Goal: Register for event/course

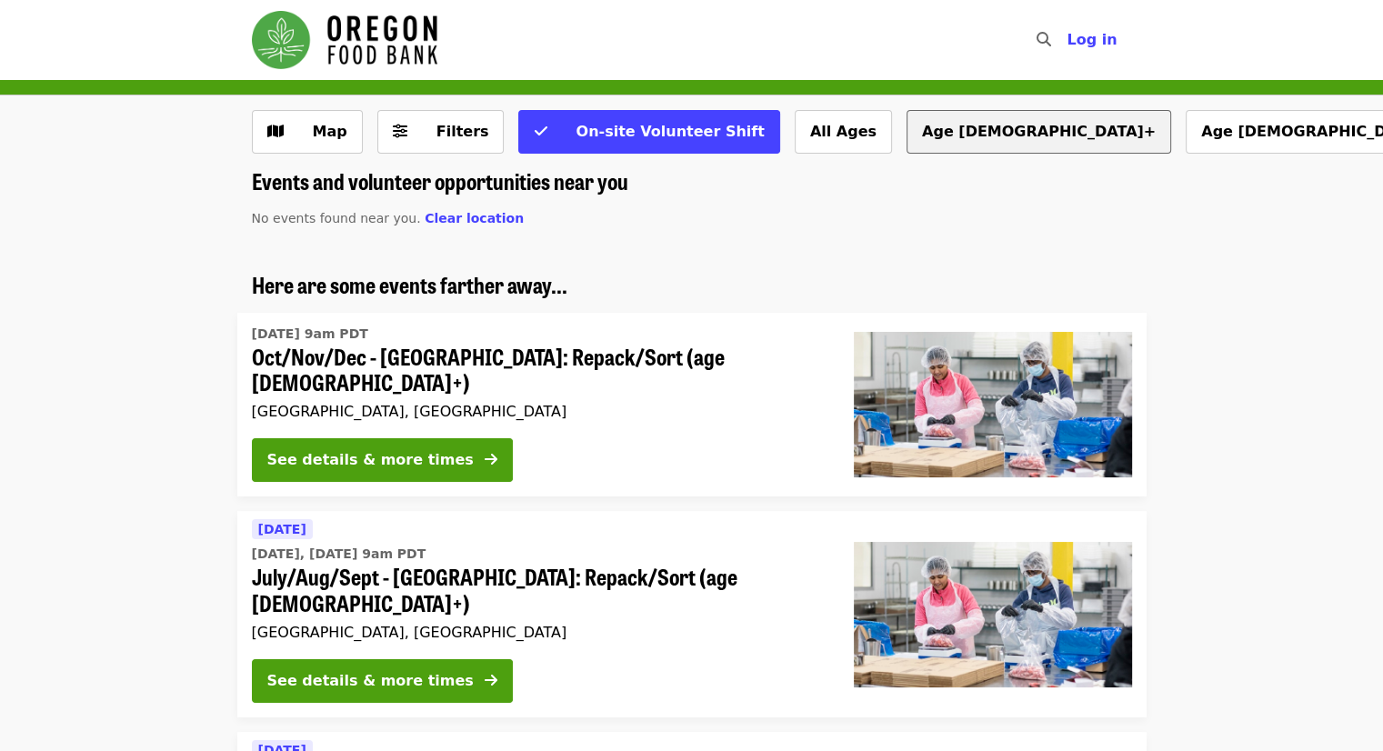
click at [906, 125] on button "Age [DEMOGRAPHIC_DATA]+" at bounding box center [1038, 132] width 265 height 44
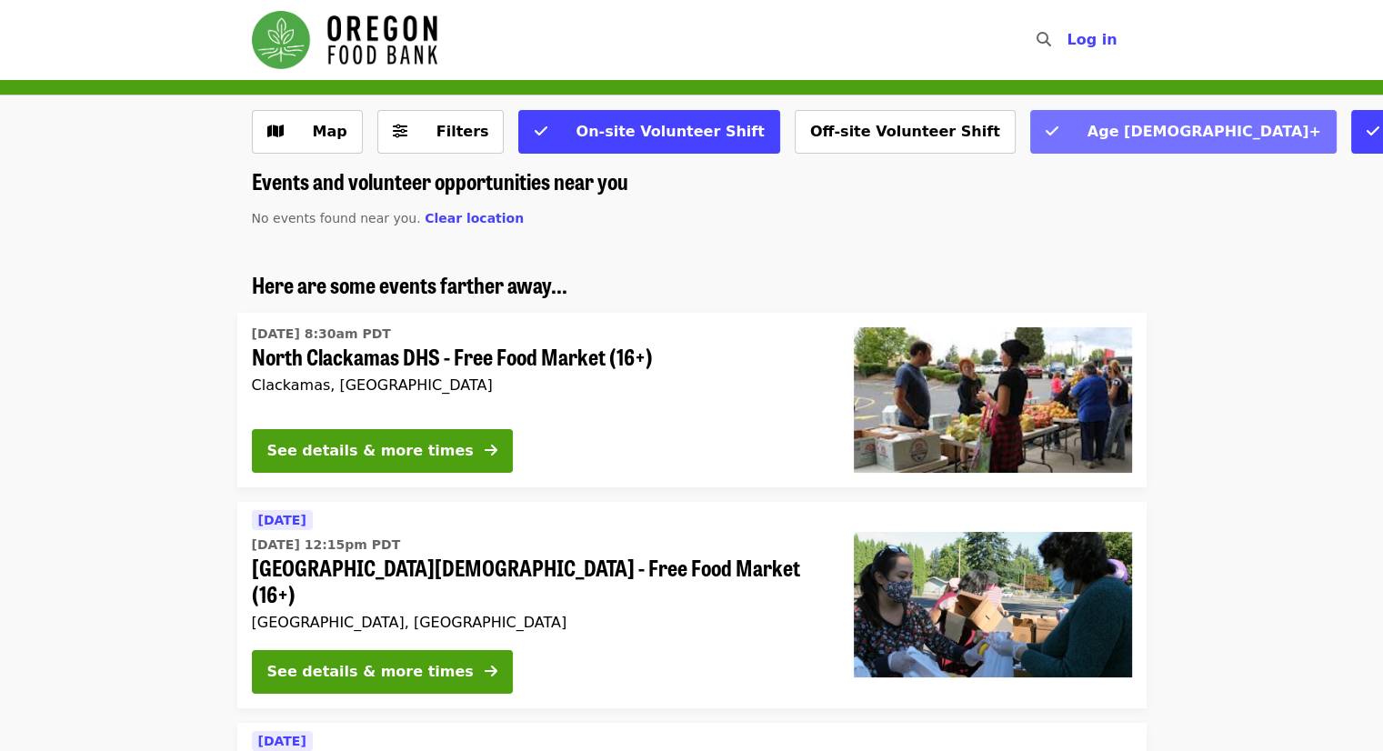
click at [1030, 134] on button "Age [DEMOGRAPHIC_DATA]+" at bounding box center [1183, 132] width 306 height 44
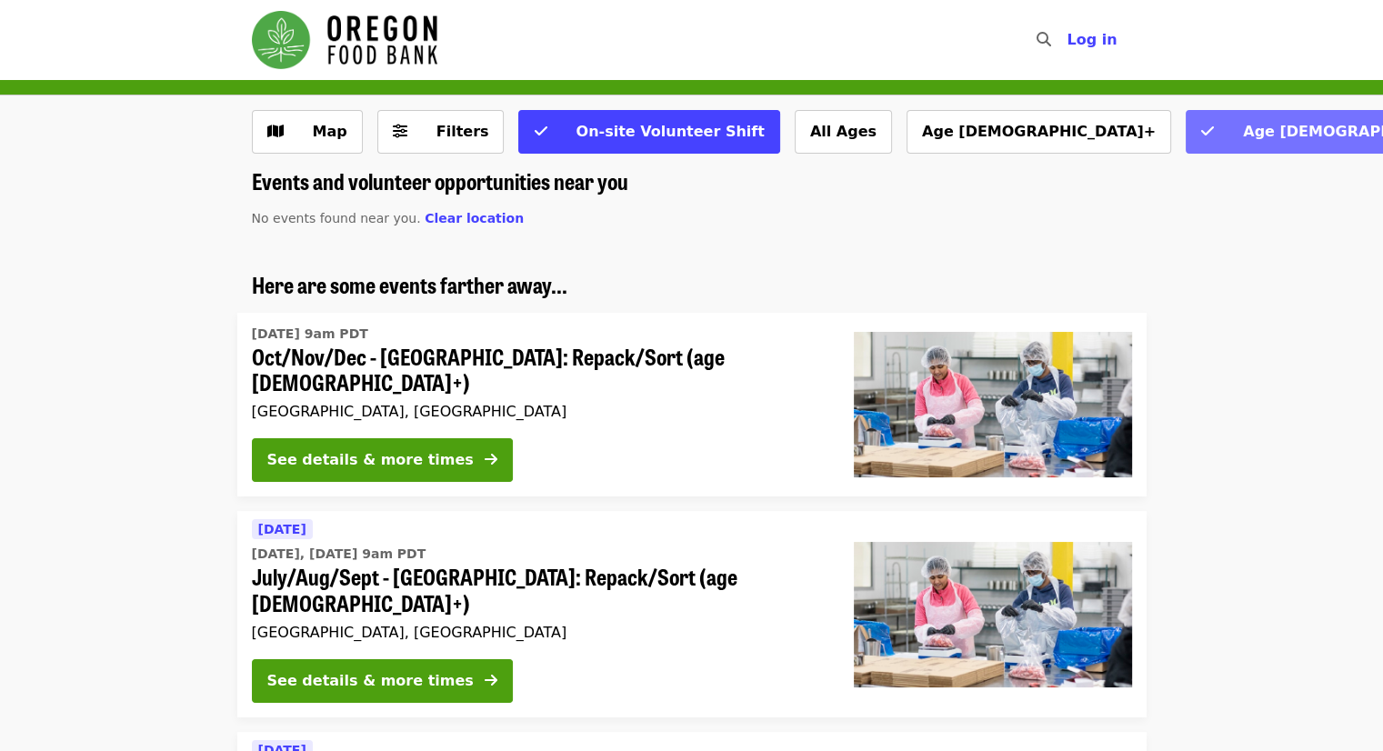
click at [1185, 134] on button "Age [DEMOGRAPHIC_DATA]+" at bounding box center [1338, 132] width 306 height 44
click at [444, 215] on span "Clear location" at bounding box center [474, 218] width 99 height 15
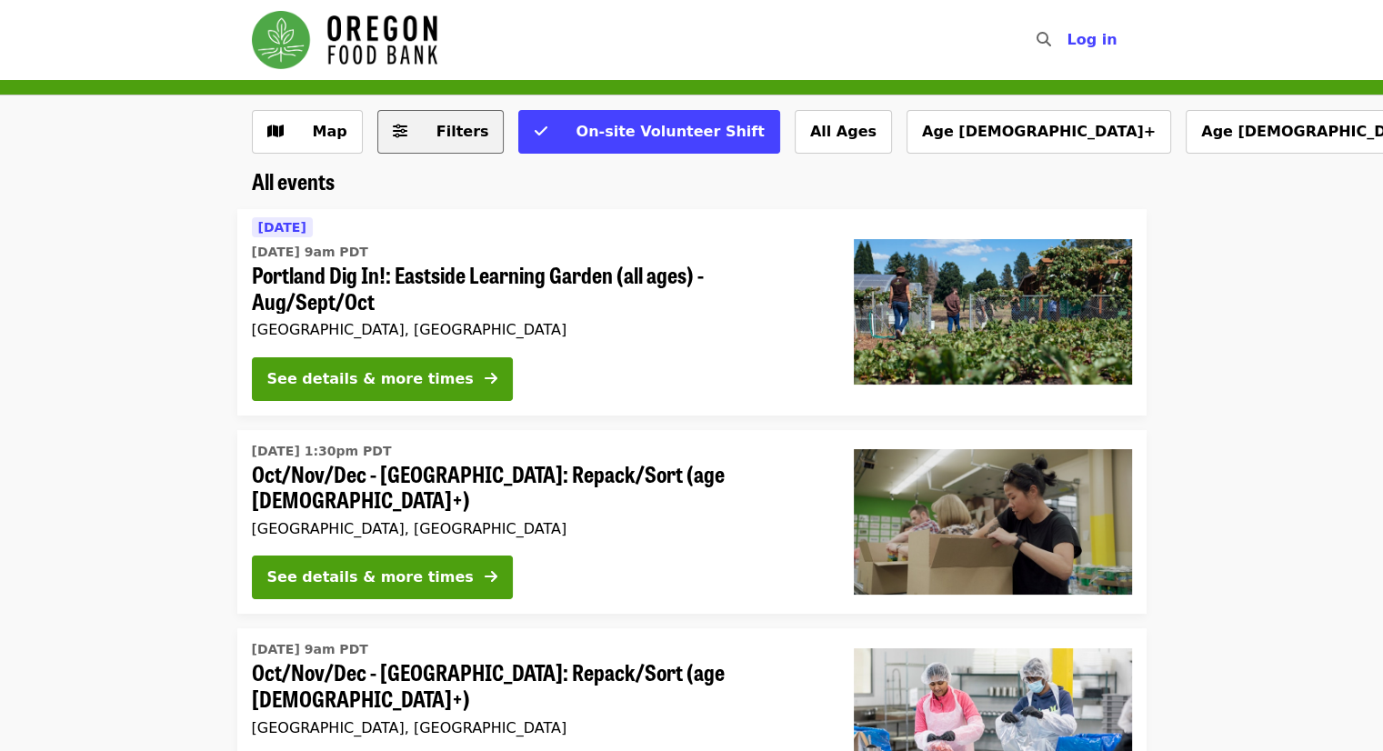
click at [436, 125] on span "Filters" at bounding box center [462, 131] width 53 height 17
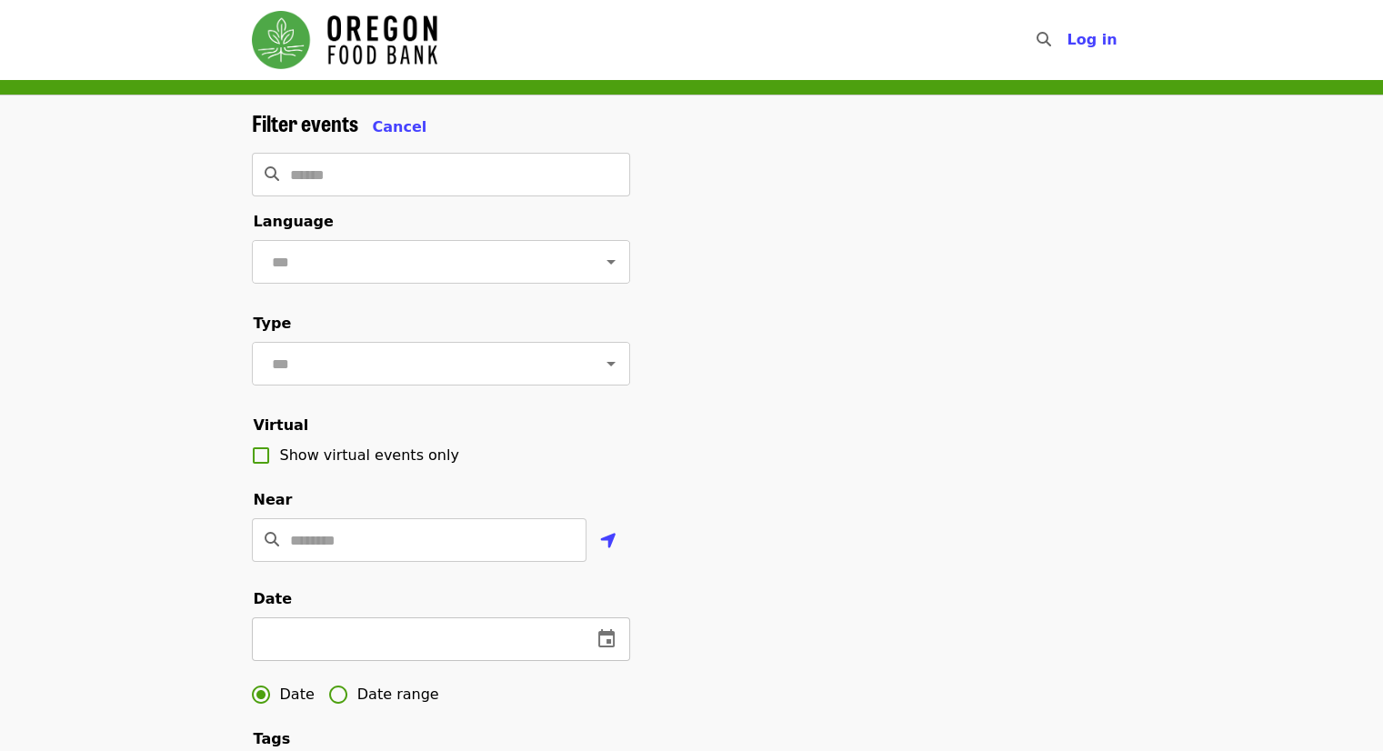
click at [602, 650] on icon "change date" at bounding box center [606, 639] width 22 height 22
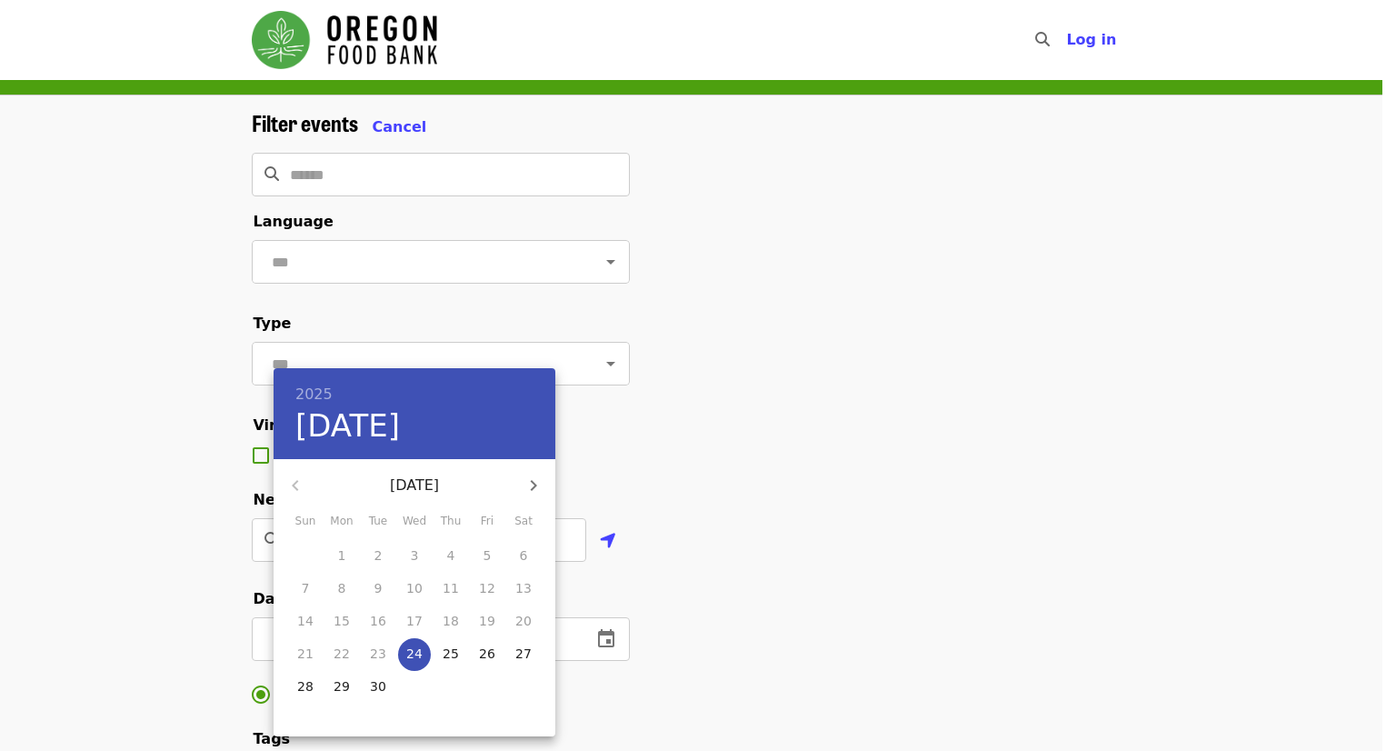
click at [521, 654] on p "27" at bounding box center [523, 654] width 16 height 18
type input "**********"
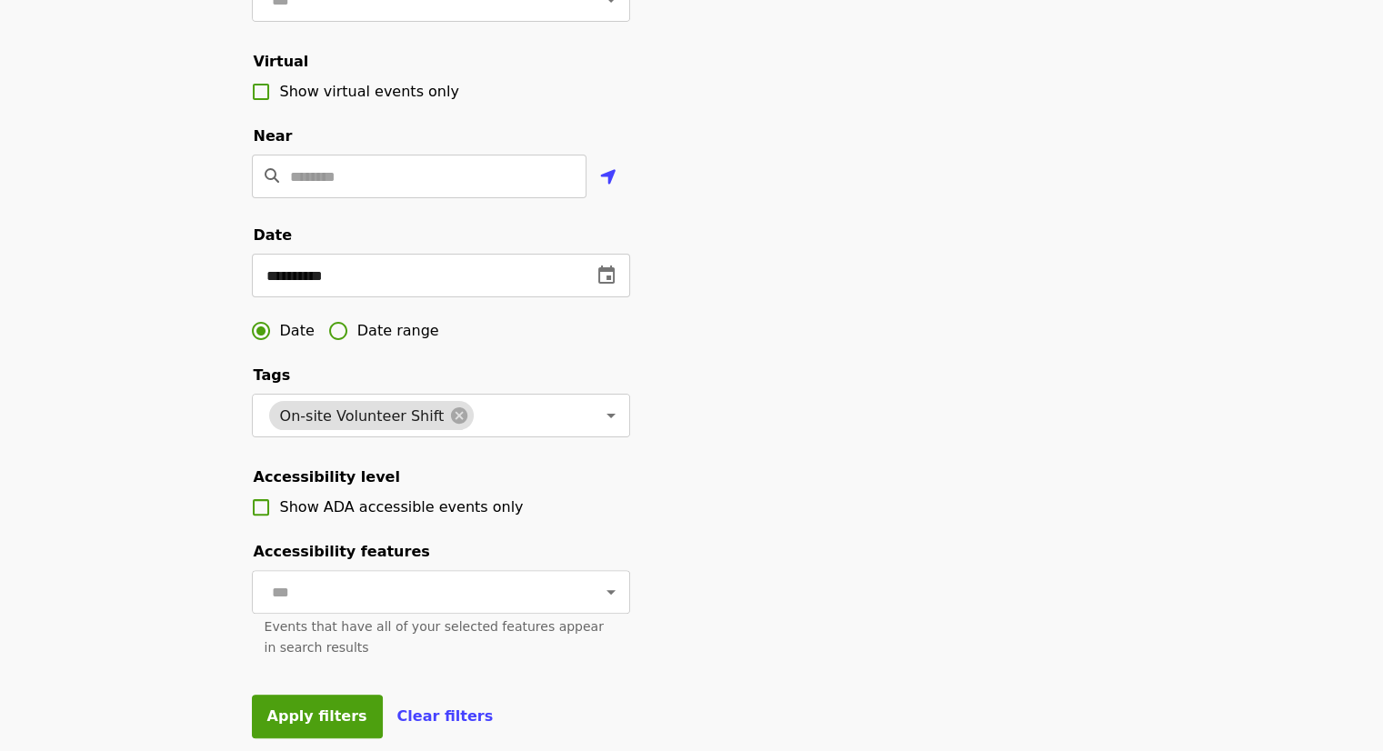
scroll to position [545, 0]
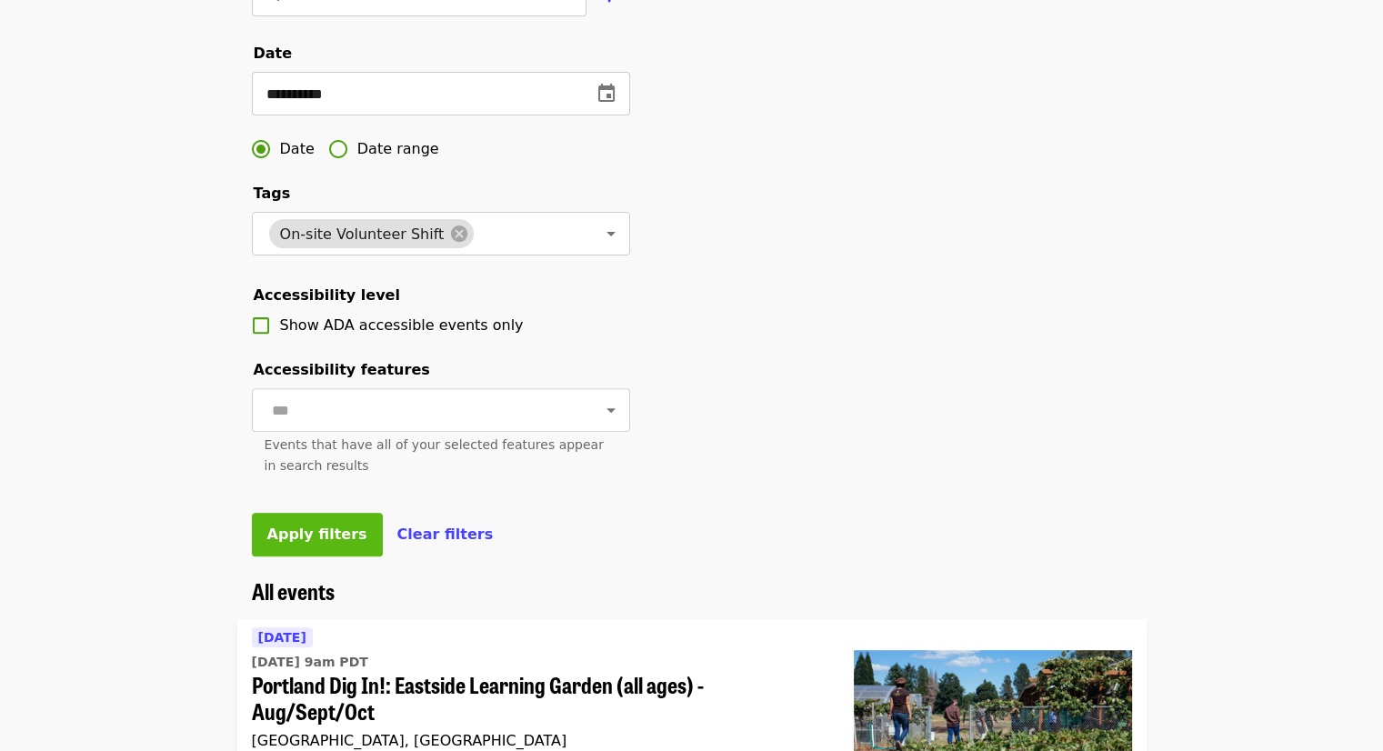
click at [320, 556] on button "Apply filters" at bounding box center [317, 535] width 131 height 44
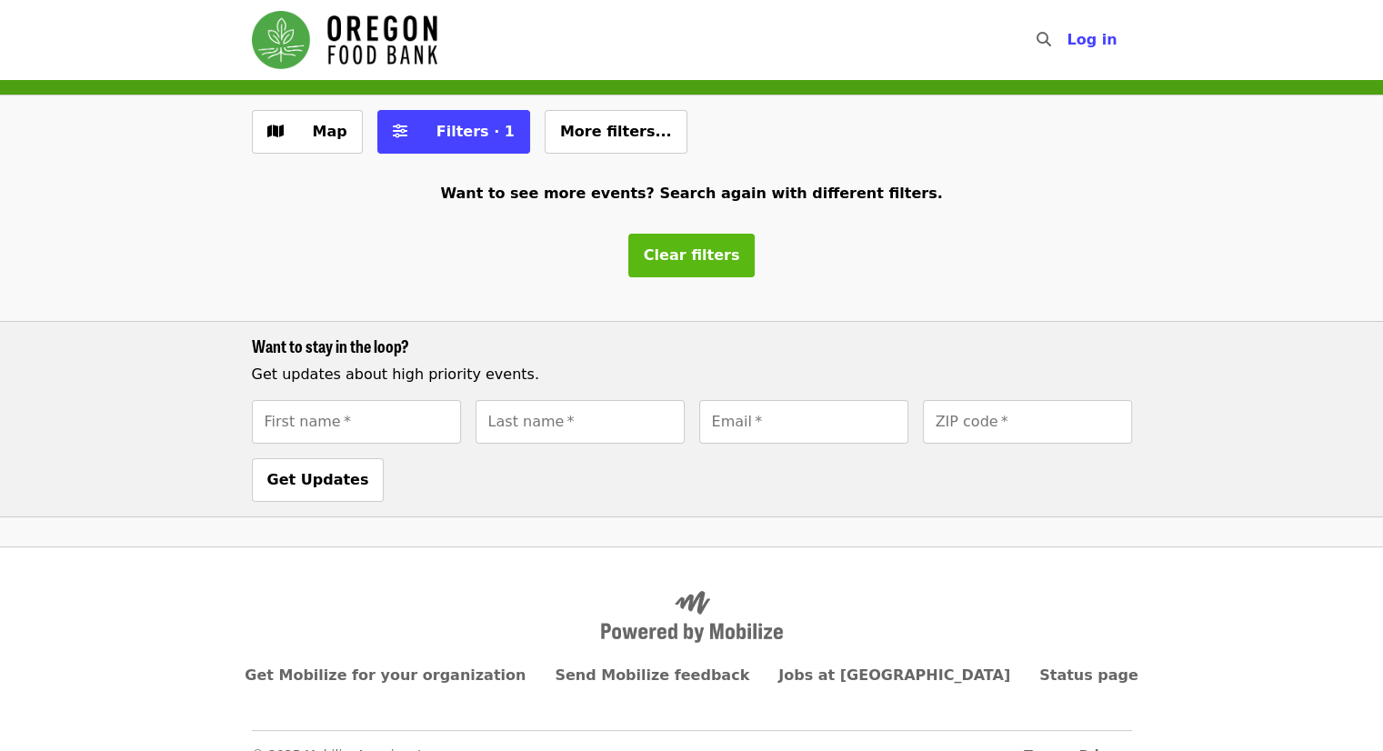
click at [698, 257] on span "Clear filters" at bounding box center [692, 254] width 96 height 17
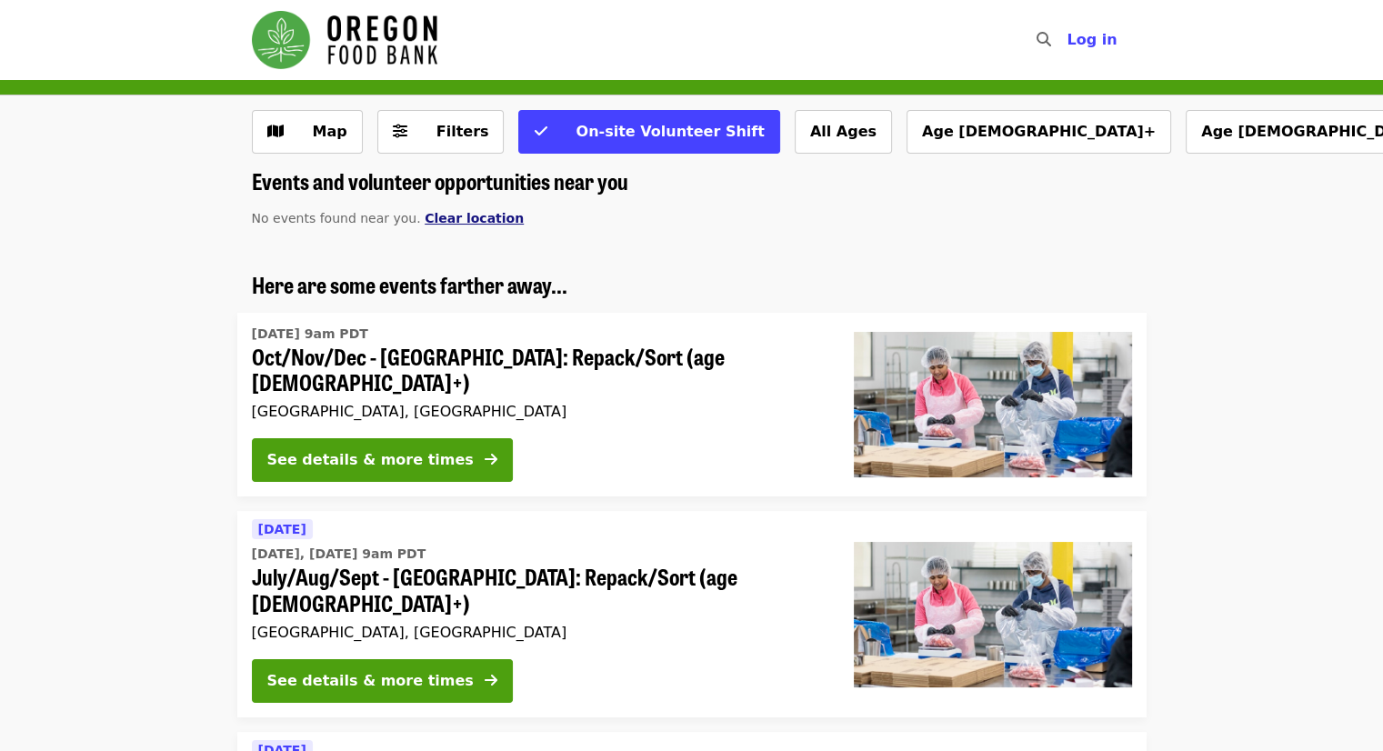
click at [462, 211] on span "Clear location" at bounding box center [474, 218] width 99 height 15
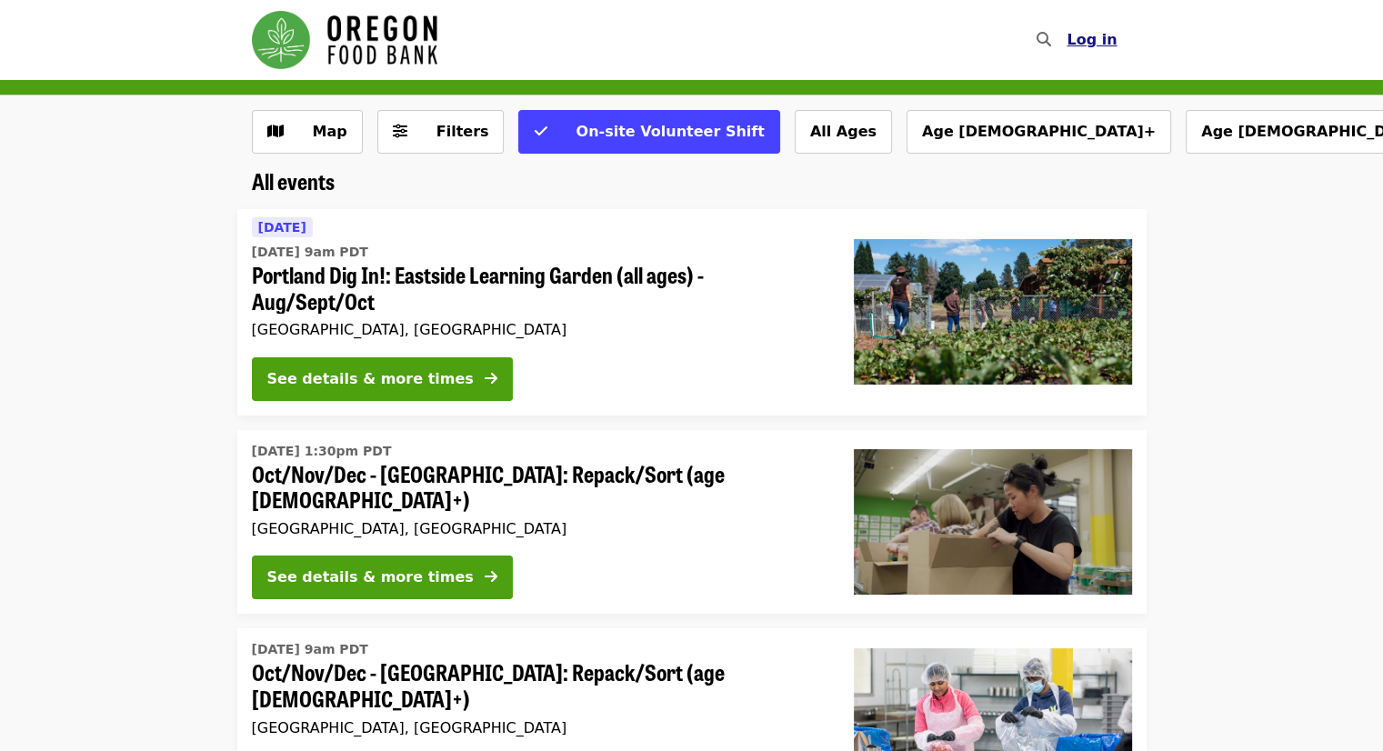
click at [1093, 41] on span "Log in" at bounding box center [1091, 39] width 50 height 17
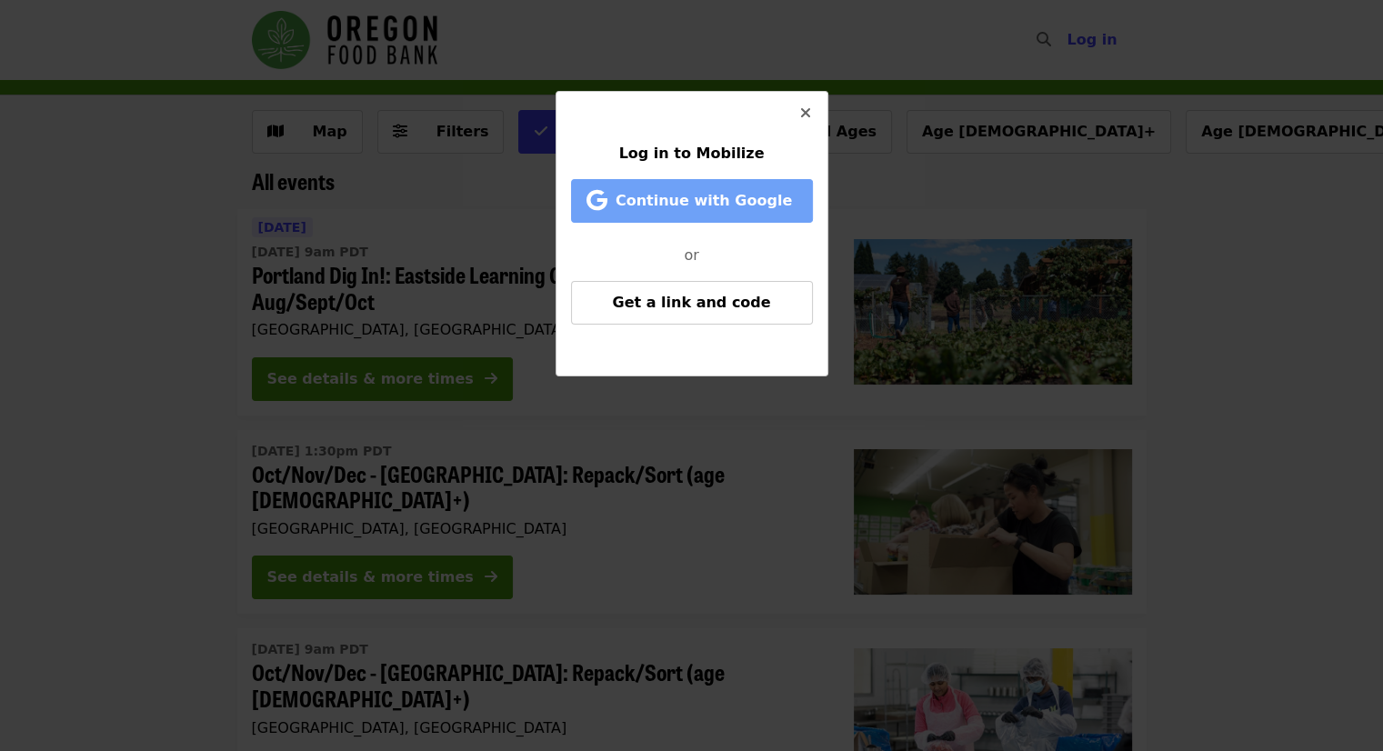
click at [703, 192] on span "Continue with Google" at bounding box center [703, 200] width 176 height 17
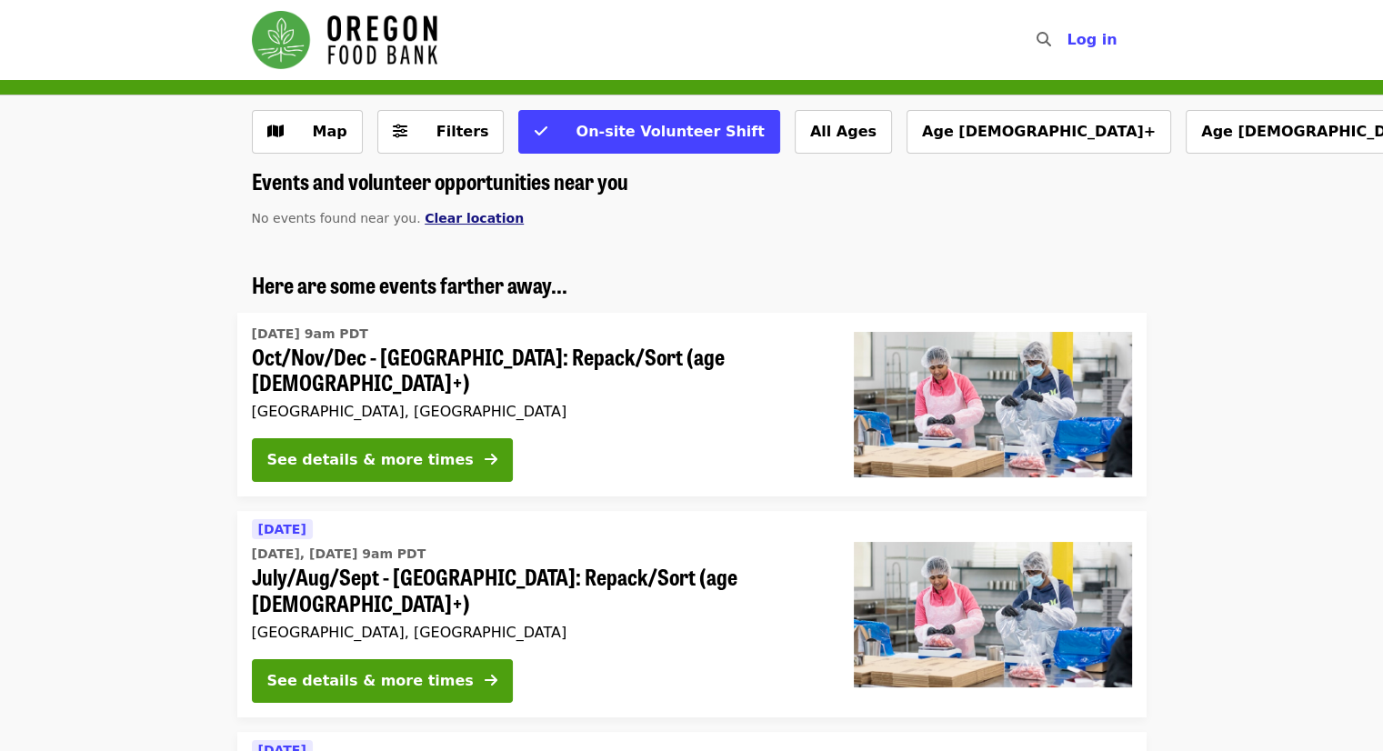
click at [446, 211] on span "Clear location" at bounding box center [474, 218] width 99 height 15
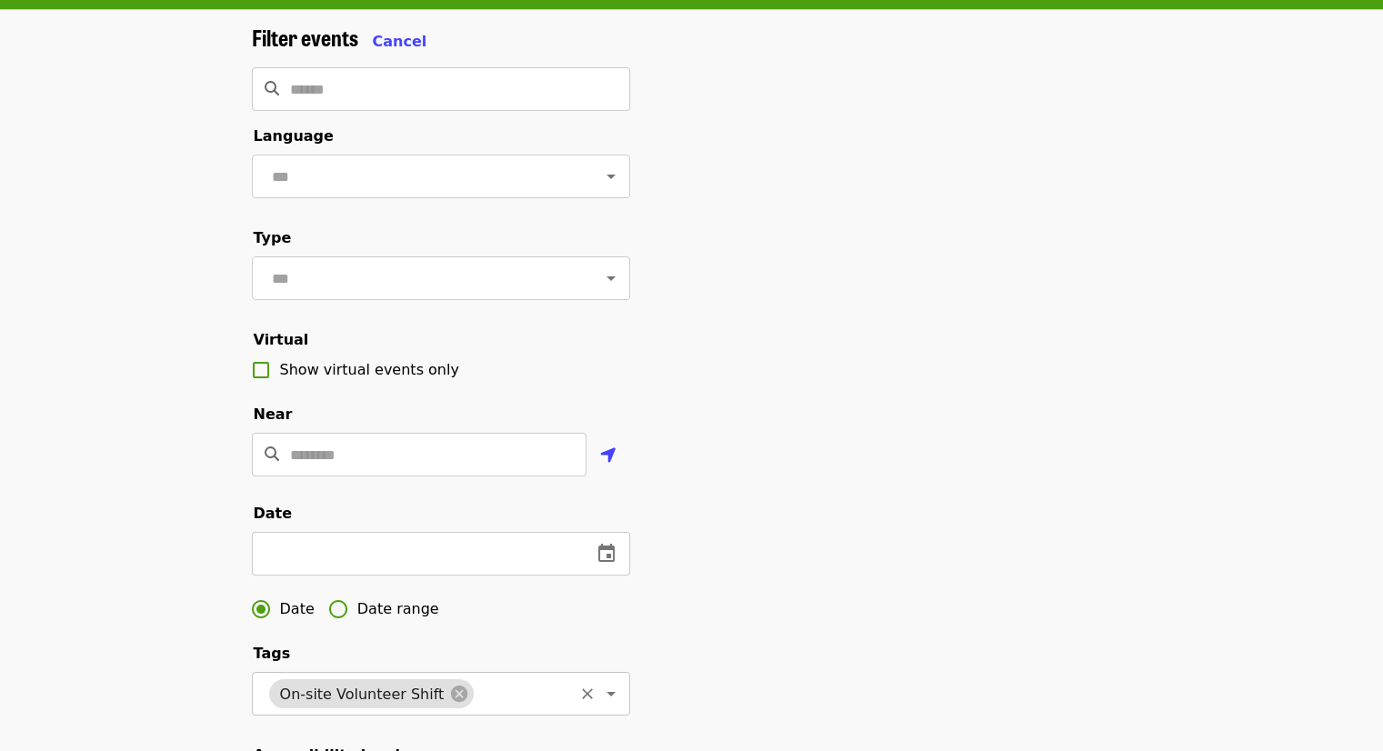
scroll to position [273, 0]
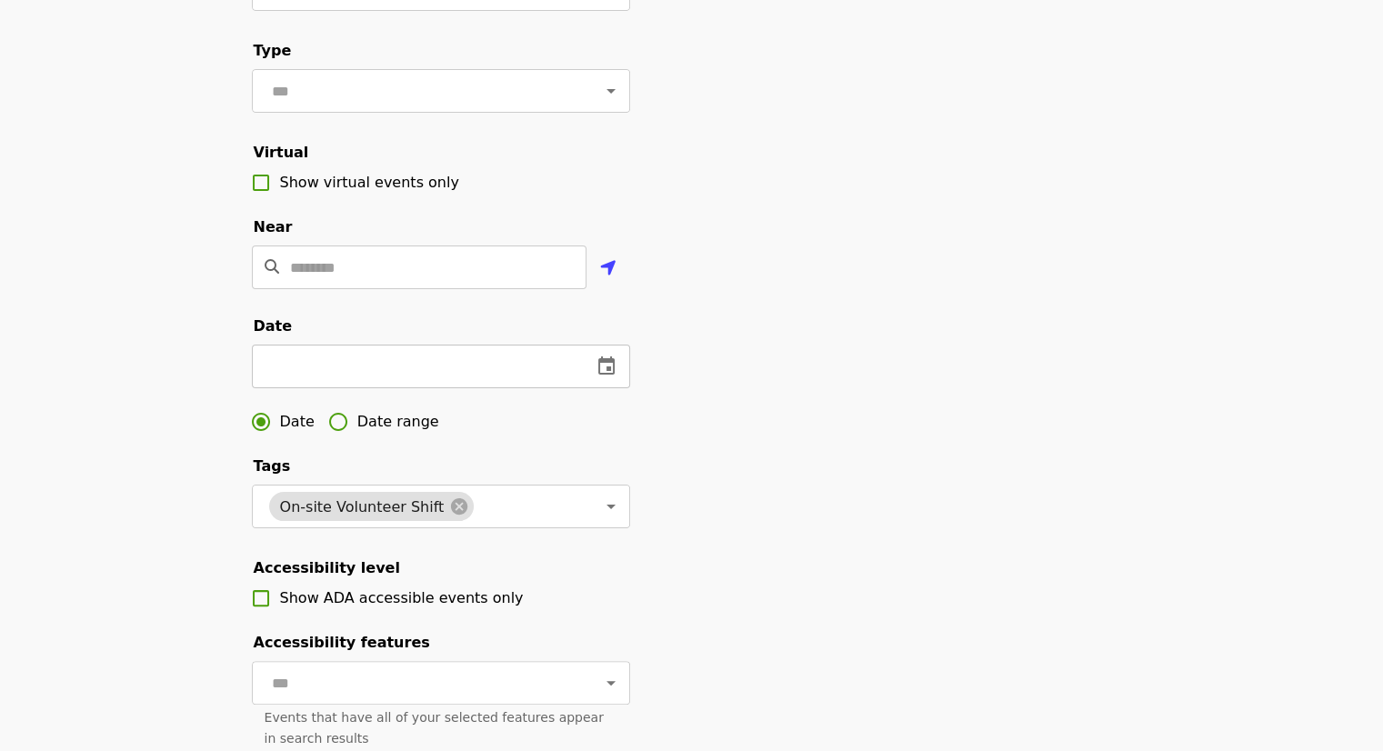
click at [604, 377] on icon "change date" at bounding box center [606, 366] width 22 height 22
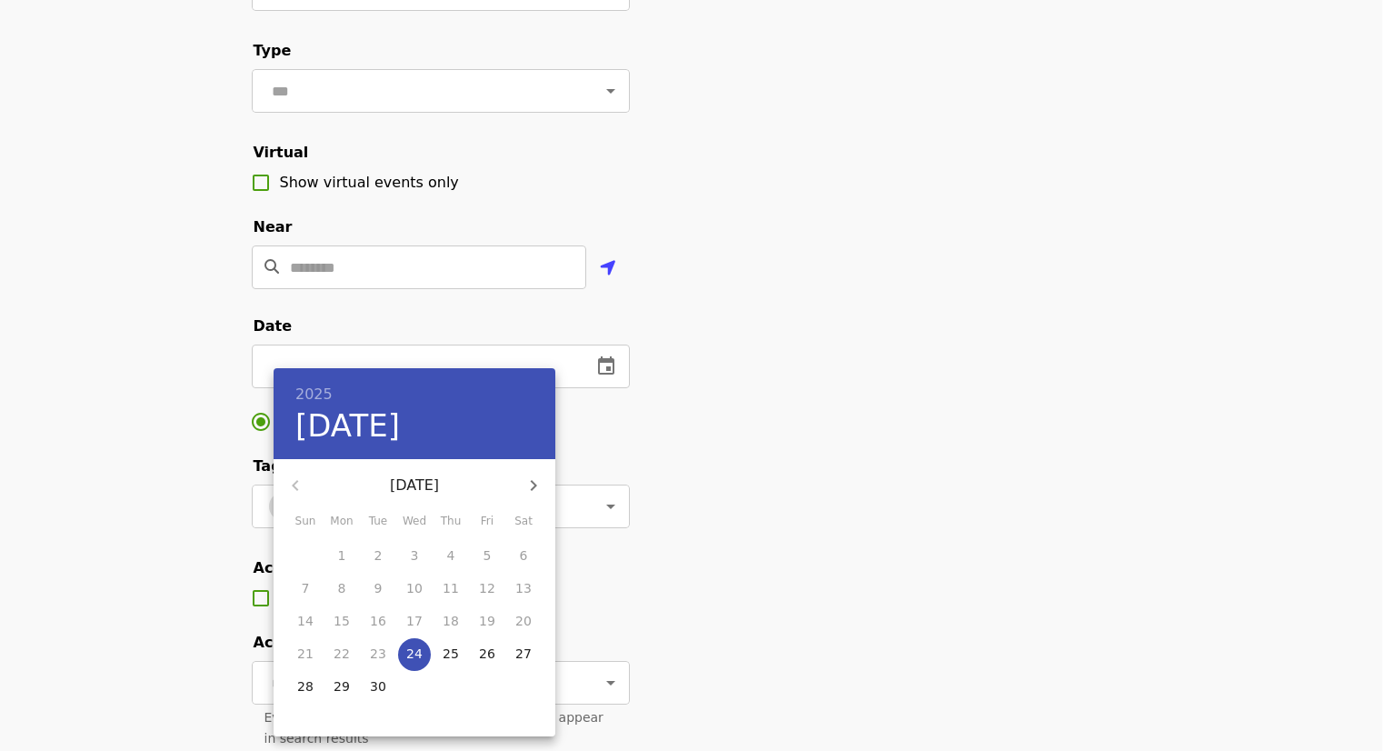
click at [520, 652] on p "27" at bounding box center [523, 654] width 16 height 18
type input "**********"
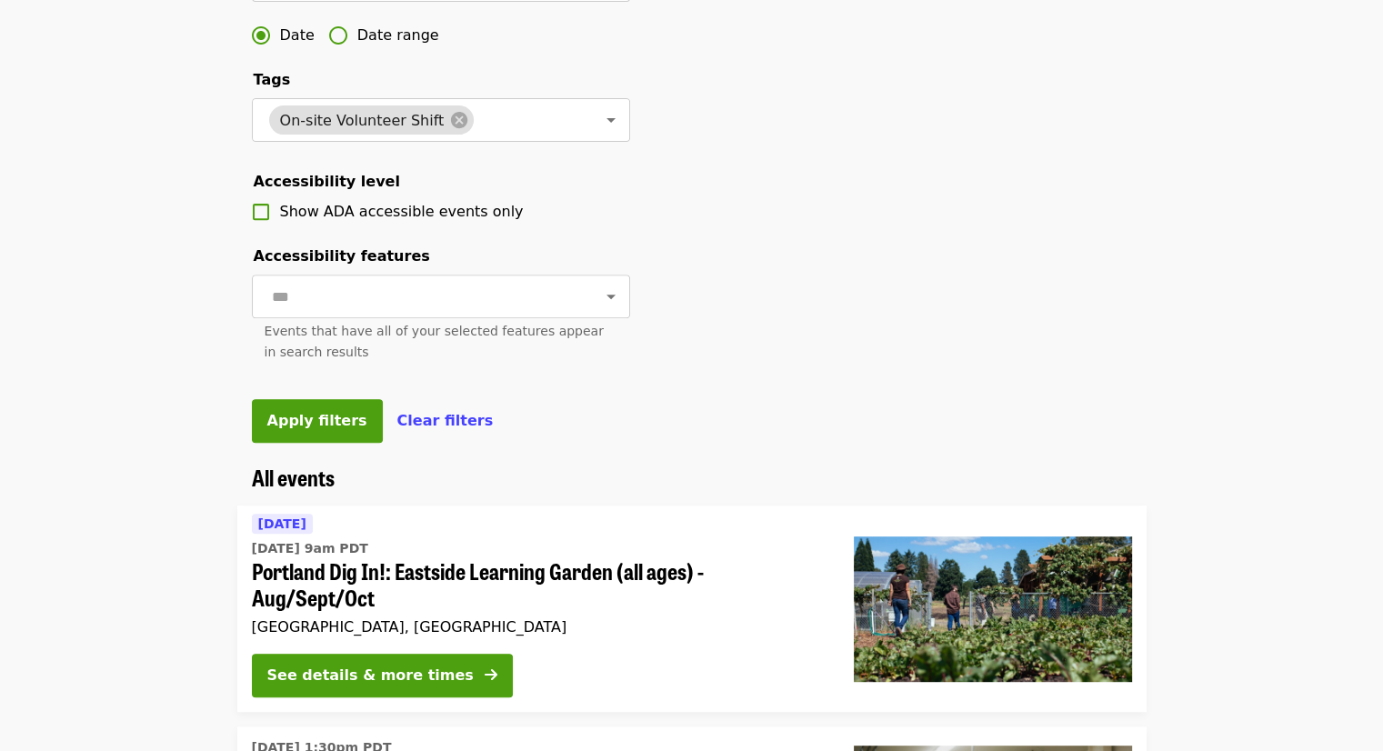
scroll to position [636, 0]
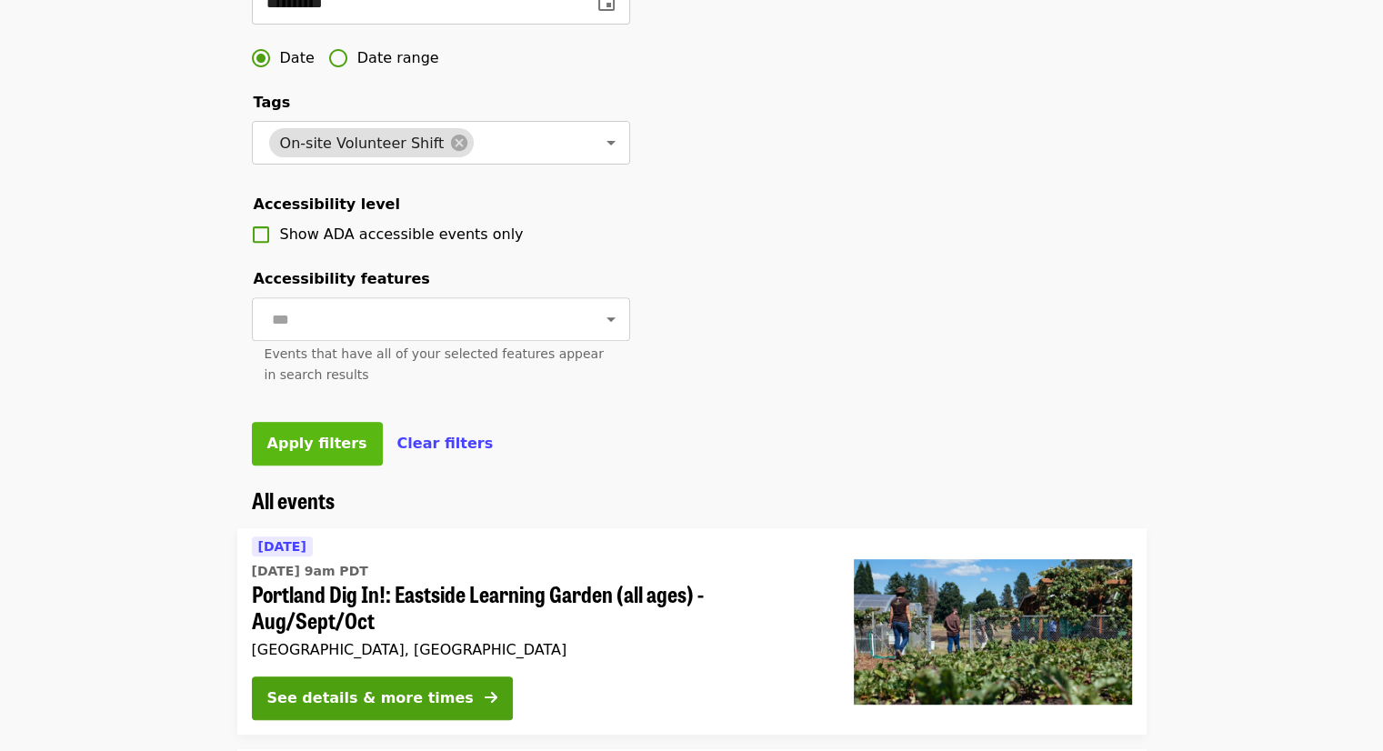
click at [329, 452] on span "Apply filters" at bounding box center [317, 443] width 100 height 17
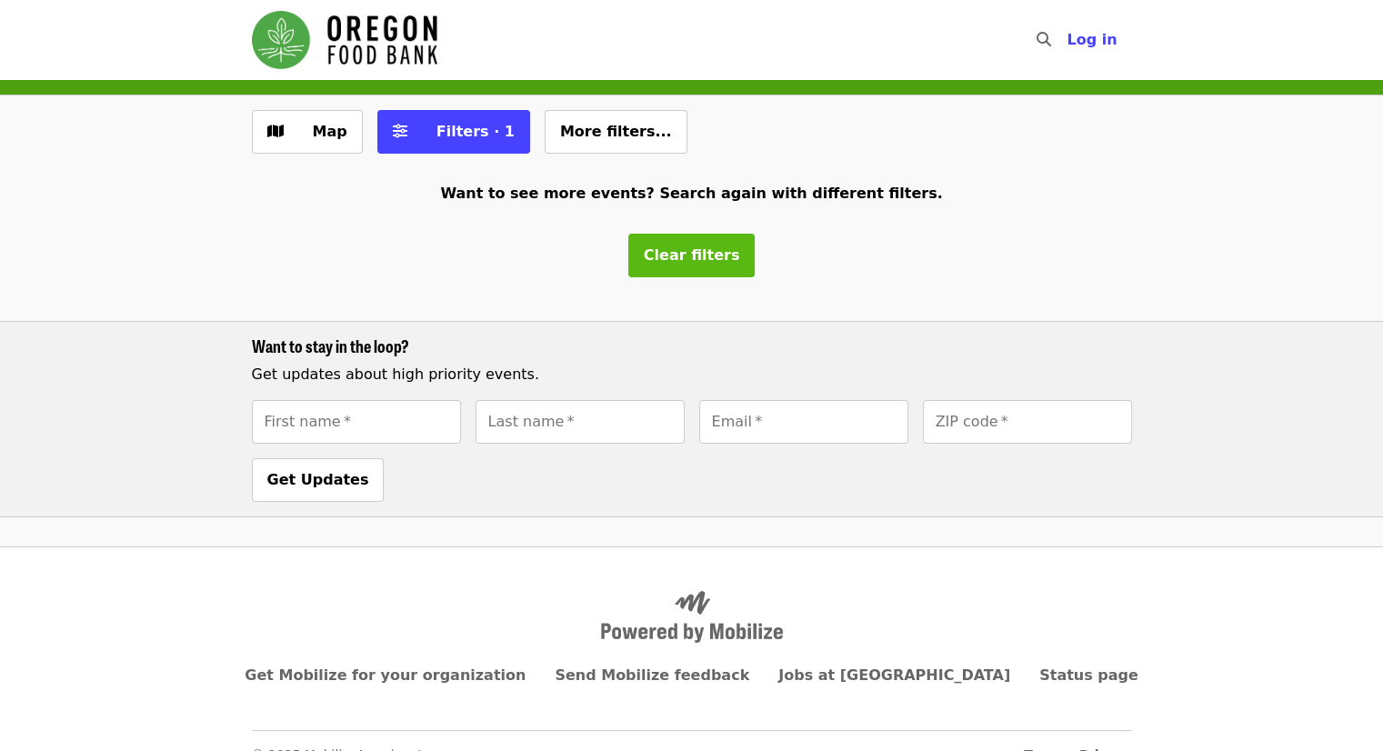
click at [720, 244] on button "Clear filters" at bounding box center [691, 256] width 127 height 44
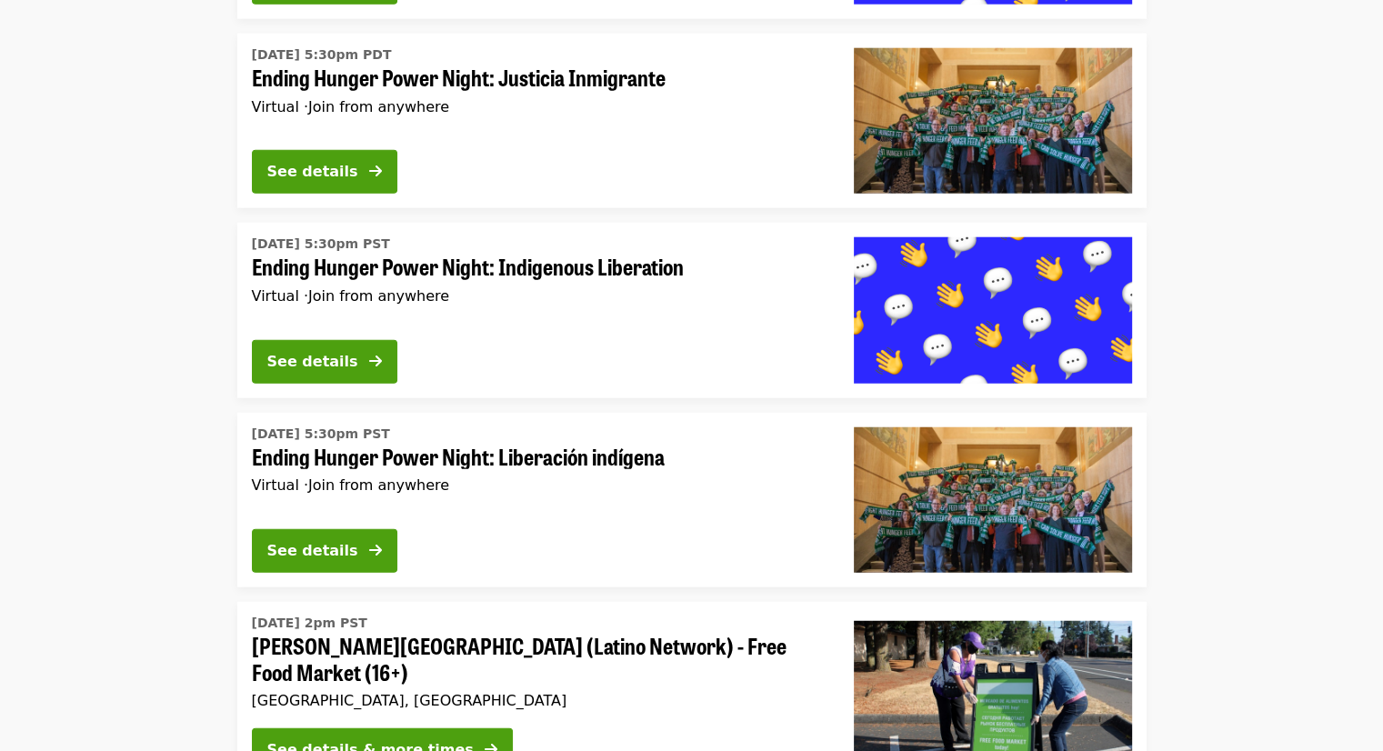
scroll to position [4727, 0]
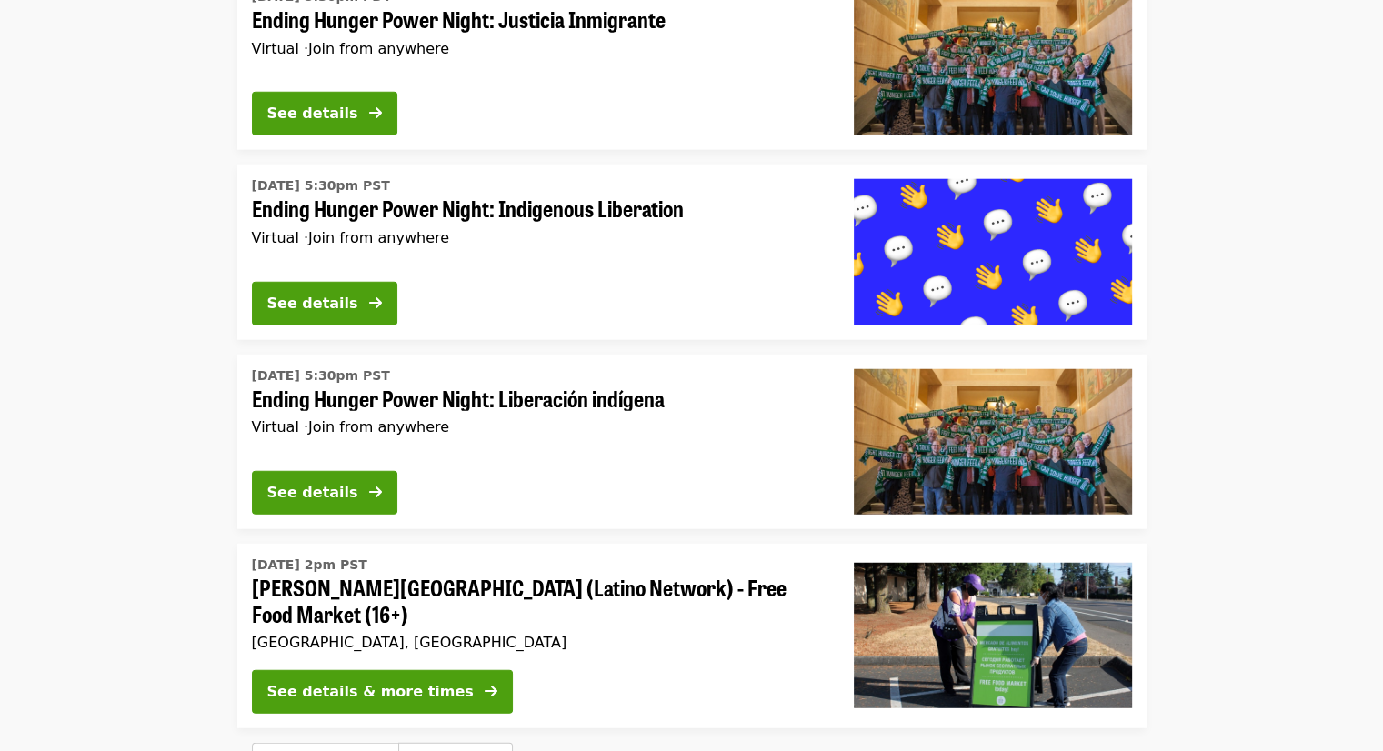
click at [447, 750] on button "Next page" at bounding box center [456, 762] width 84 height 22
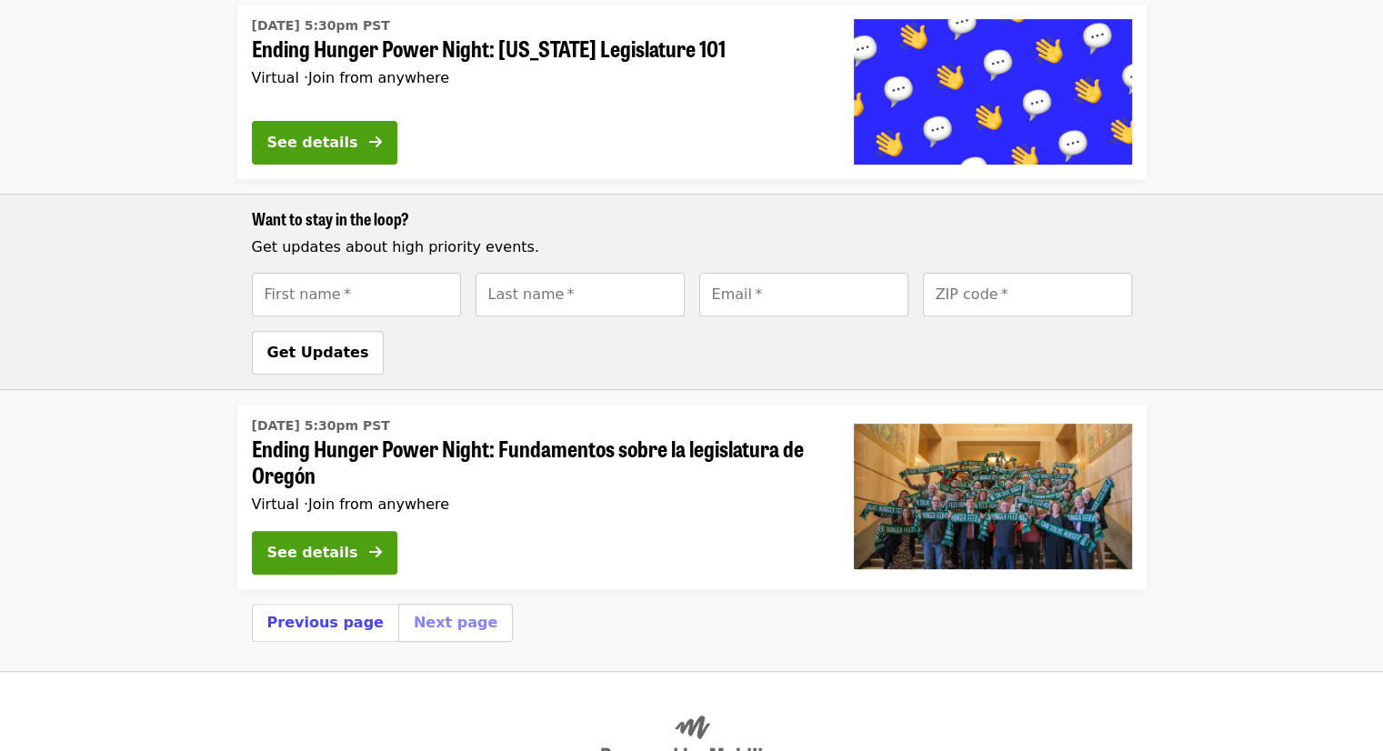
scroll to position [735, 0]
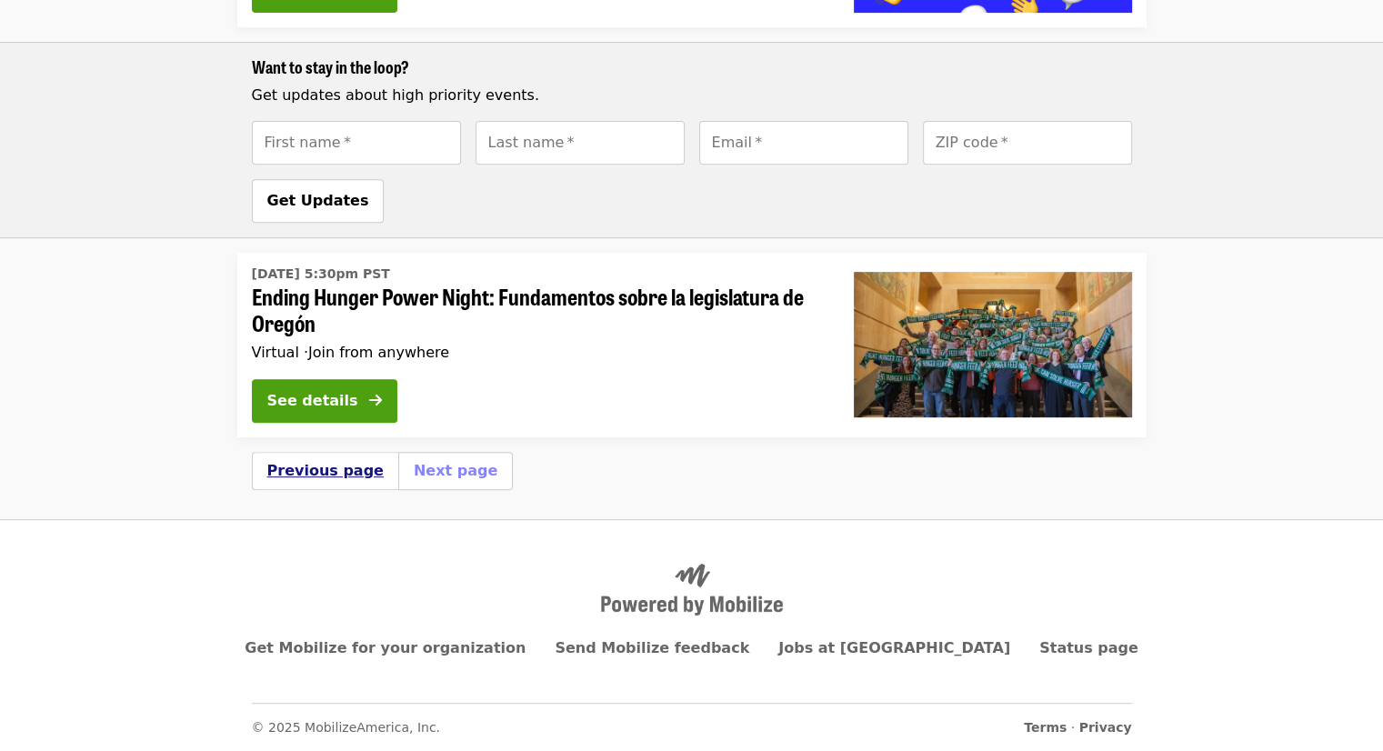
click at [329, 470] on button "Previous page" at bounding box center [325, 471] width 116 height 22
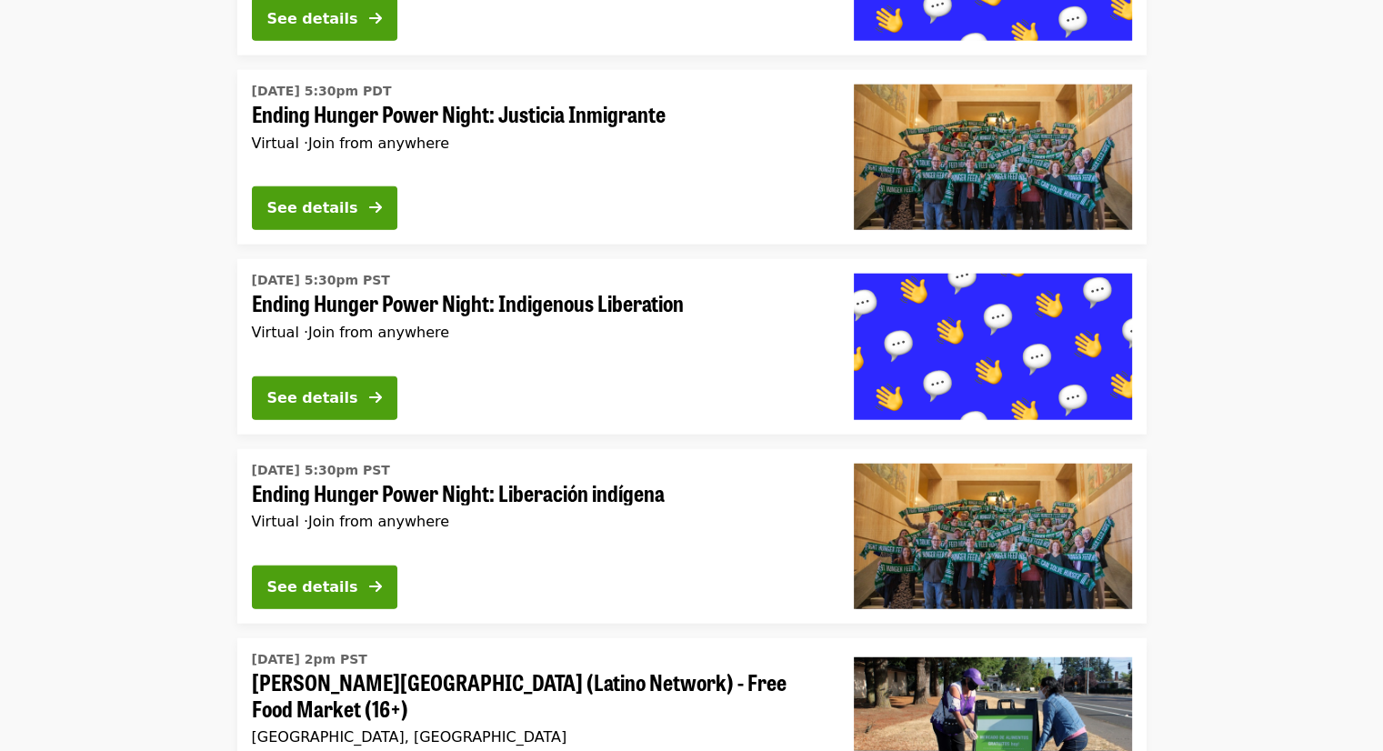
scroll to position [4636, 0]
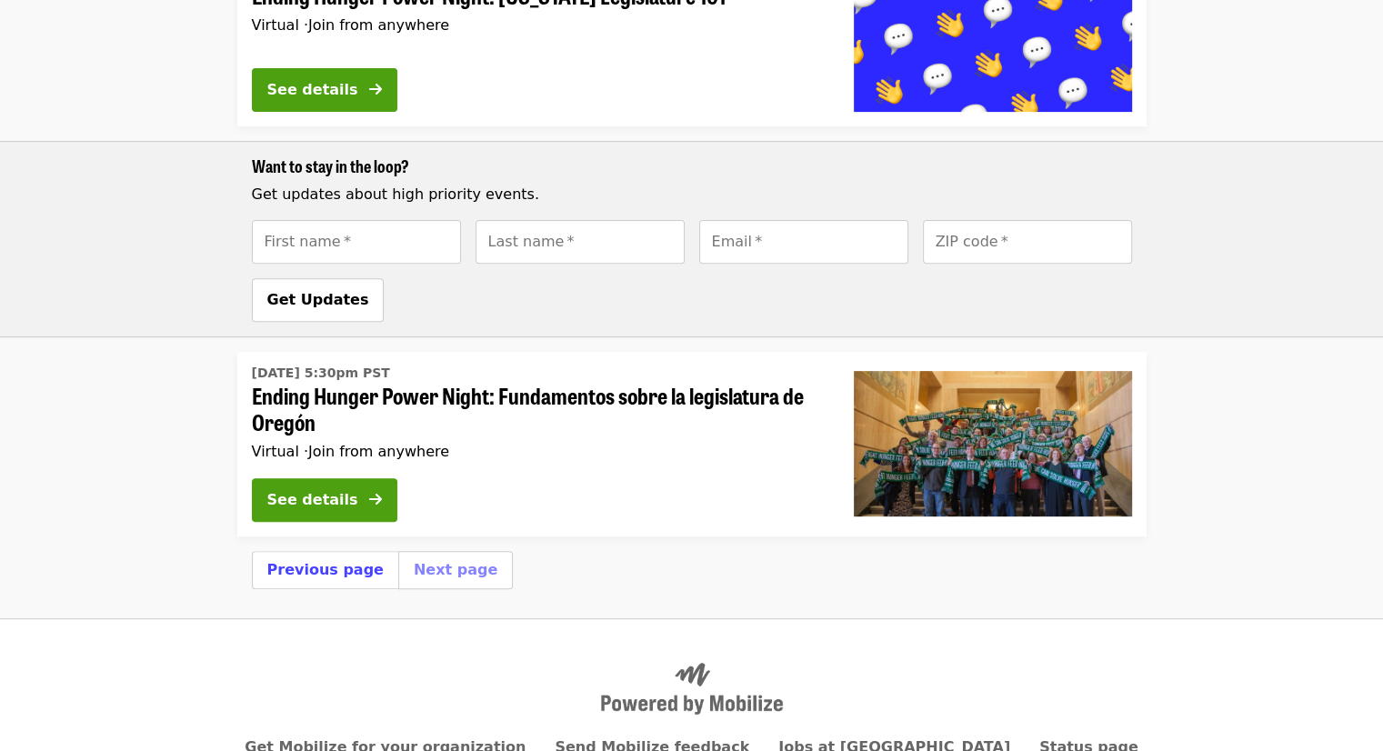
scroll to position [735, 0]
